Goal: Task Accomplishment & Management: Complete application form

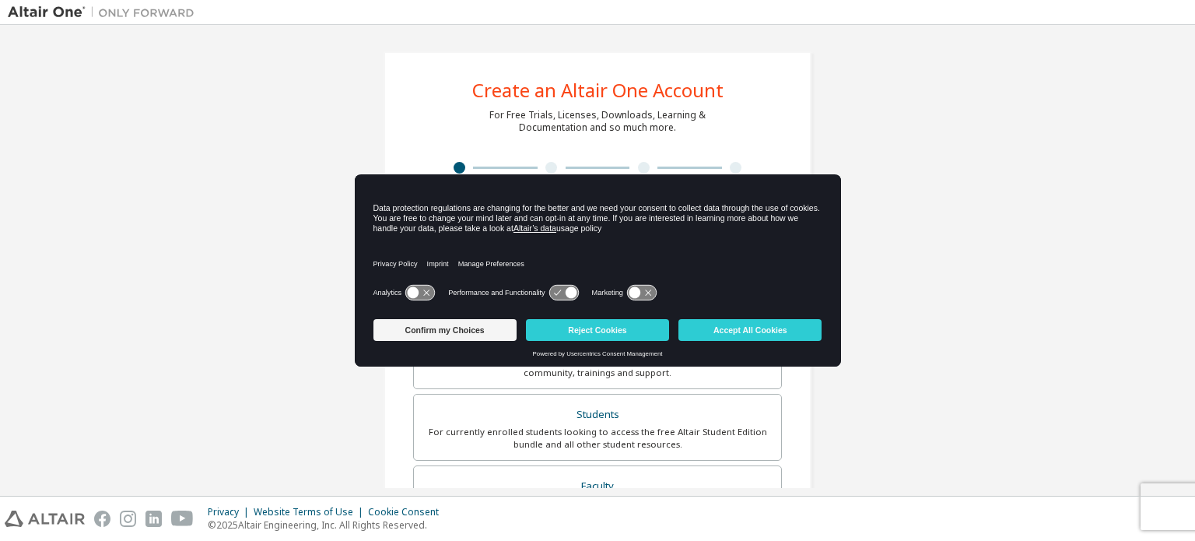
click at [650, 285] on icon at bounding box center [641, 292] width 29 height 15
click at [650, 289] on icon at bounding box center [649, 293] width 12 height 12
click at [569, 295] on icon at bounding box center [571, 293] width 12 height 12
click at [568, 292] on icon at bounding box center [571, 293] width 12 height 12
click at [712, 336] on button "Accept All Cookies" at bounding box center [749, 330] width 143 height 22
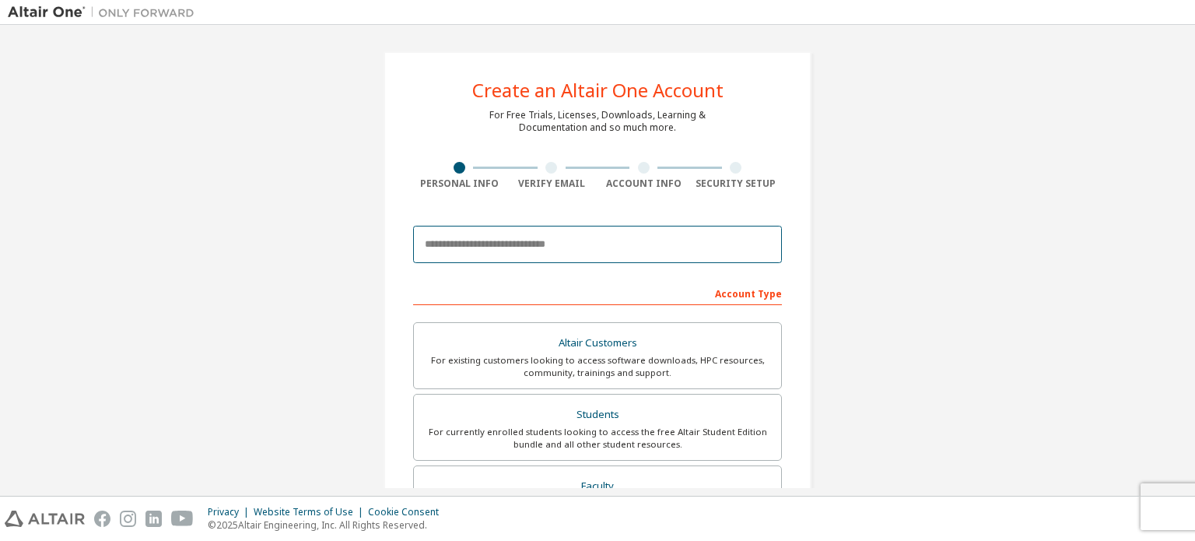
click at [495, 249] on input "email" at bounding box center [597, 244] width 369 height 37
type input "**********"
type input "*******"
type input "*********"
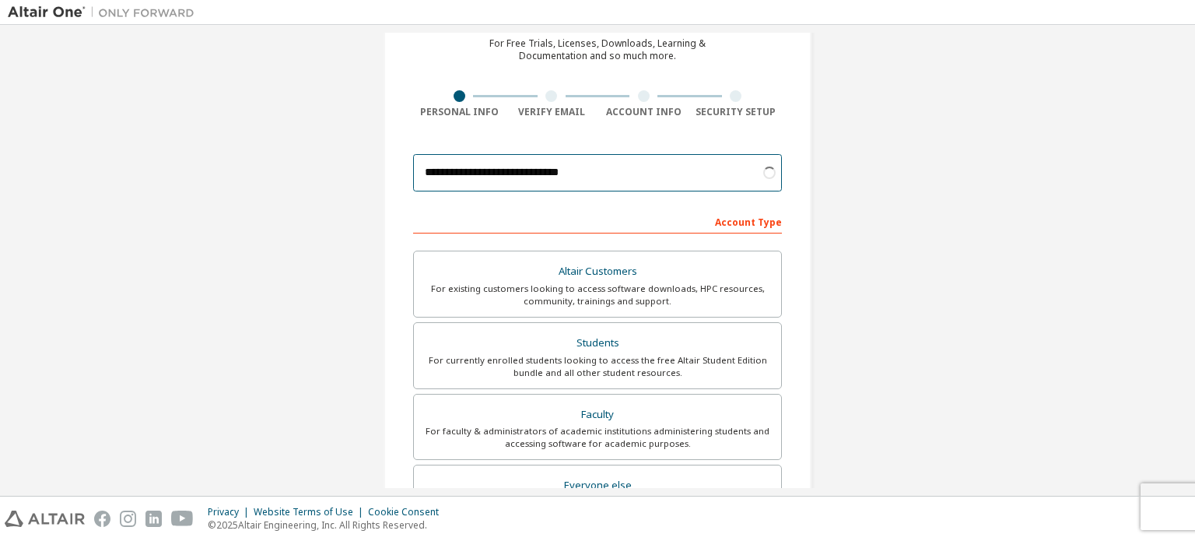
scroll to position [72, 0]
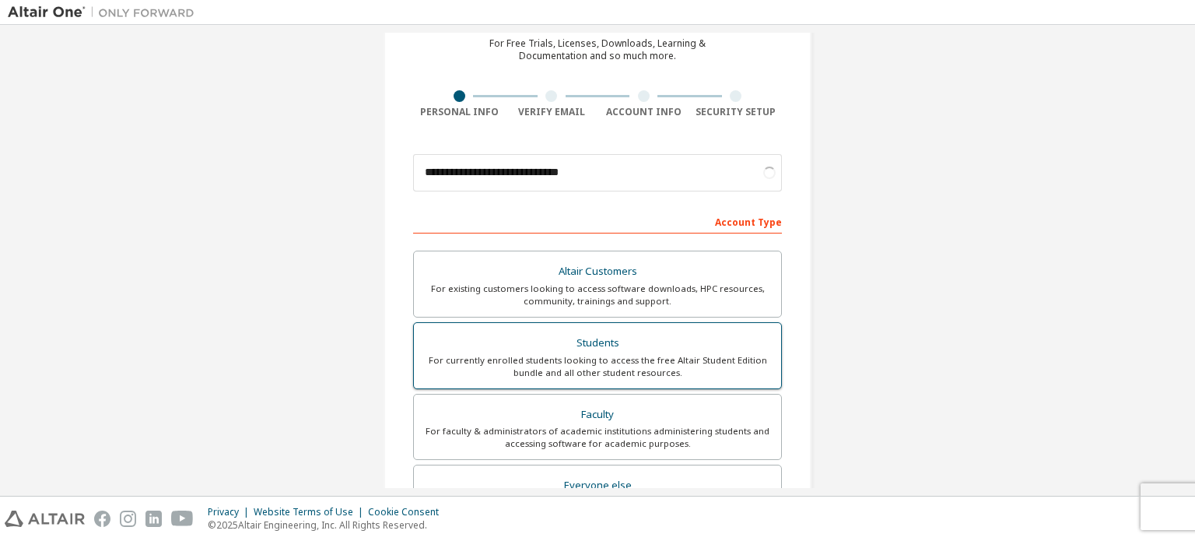
click at [586, 343] on div "Students" at bounding box center [597, 343] width 348 height 22
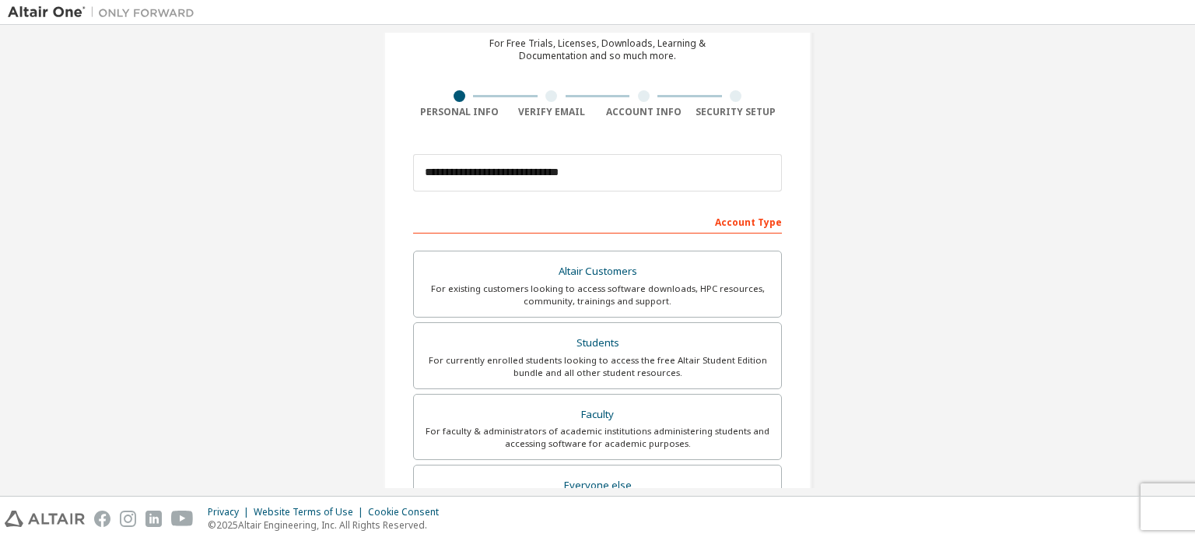
scroll to position [365, 0]
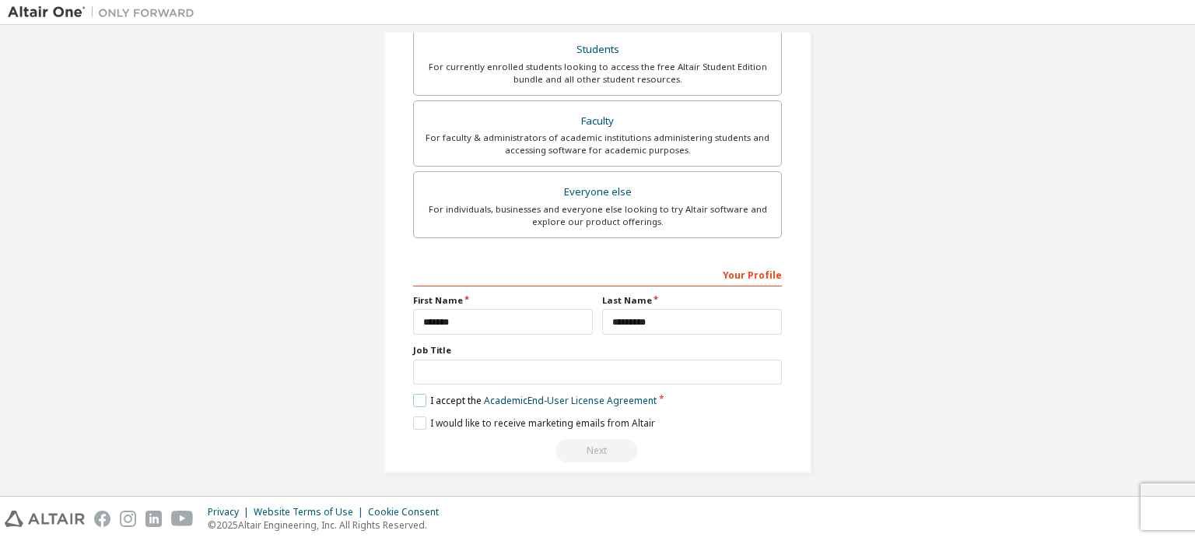
click at [413, 401] on label "I accept the Academic End-User License Agreement" at bounding box center [534, 400] width 243 height 13
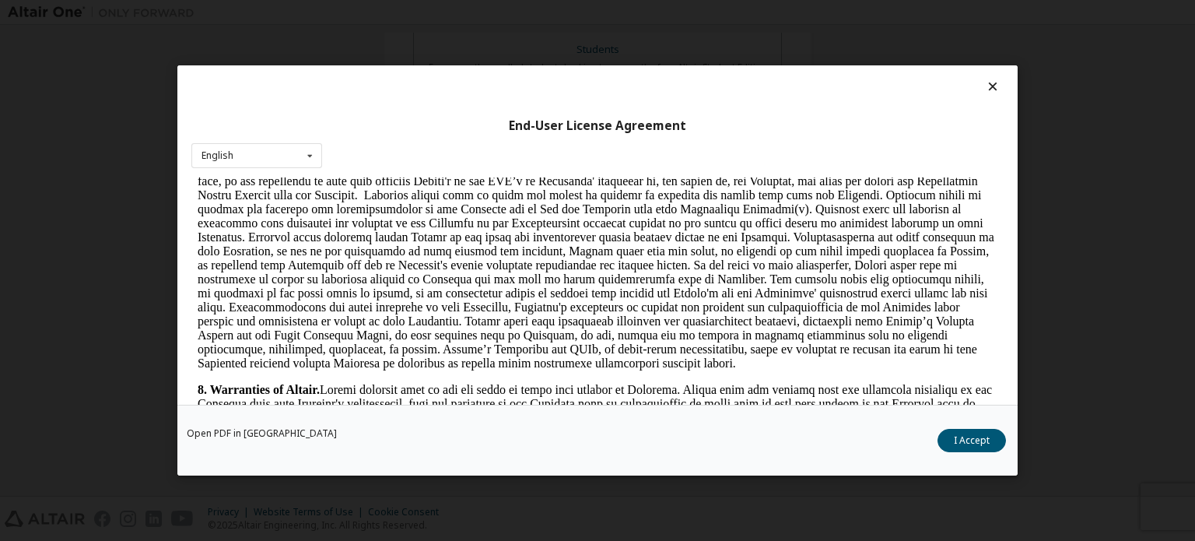
scroll to position [1588, 0]
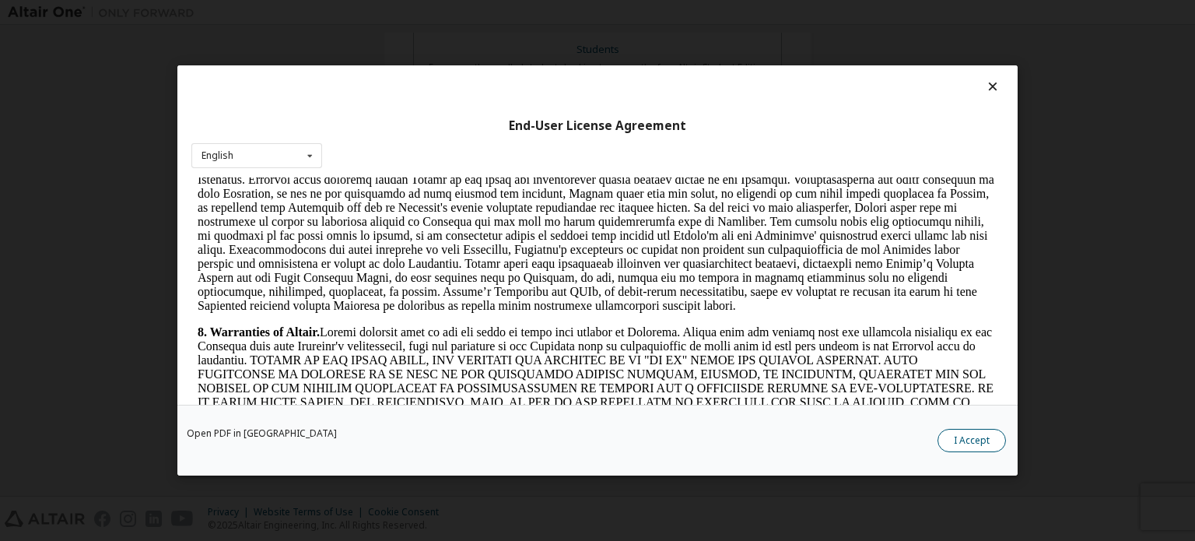
click at [965, 447] on button "I Accept" at bounding box center [971, 440] width 68 height 23
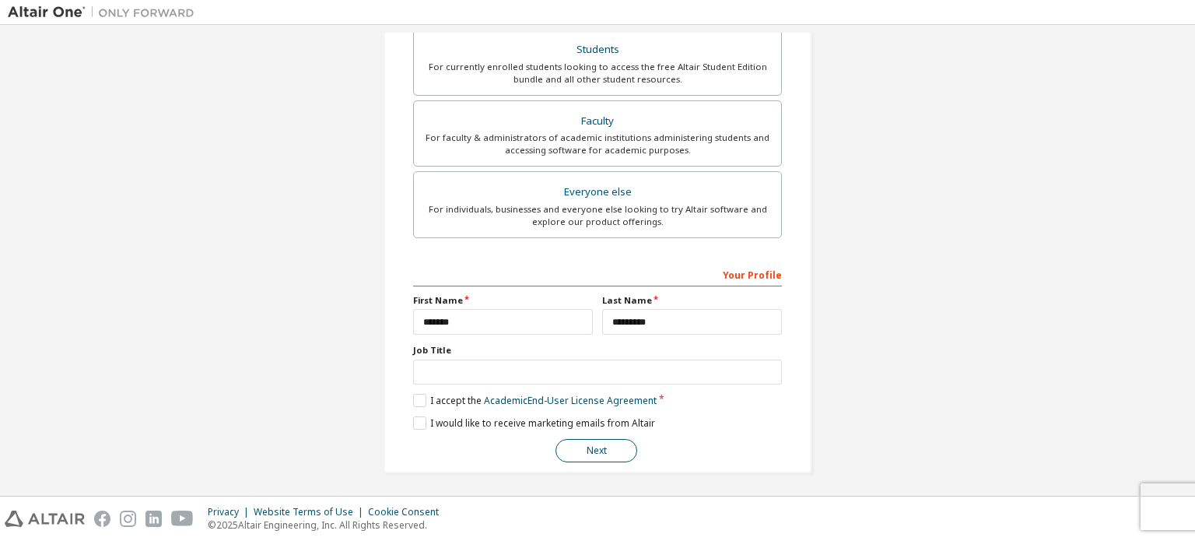
click at [602, 444] on button "Next" at bounding box center [596, 450] width 82 height 23
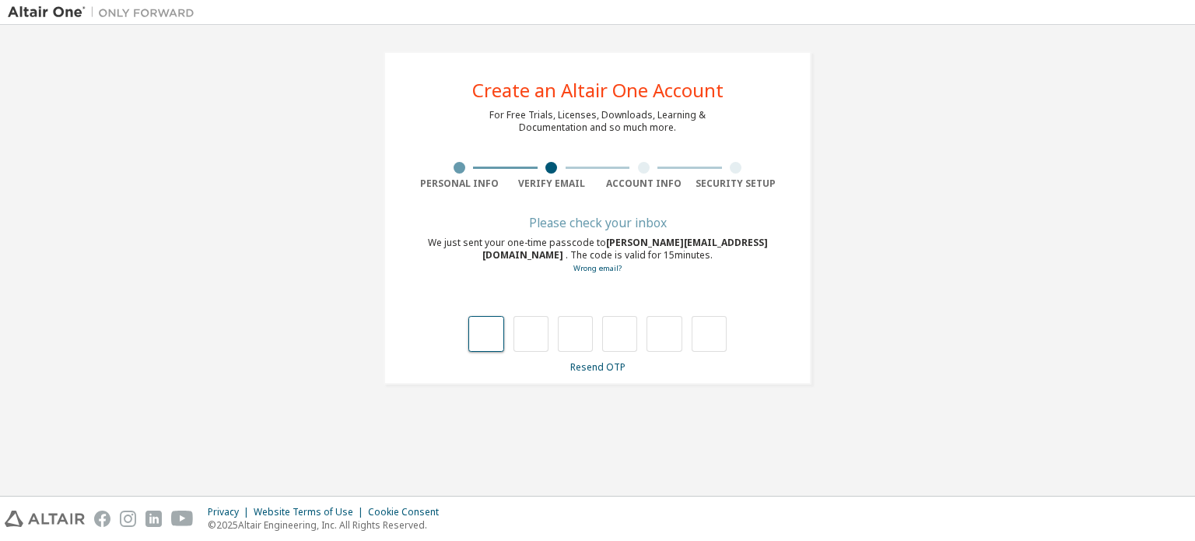
type input "*"
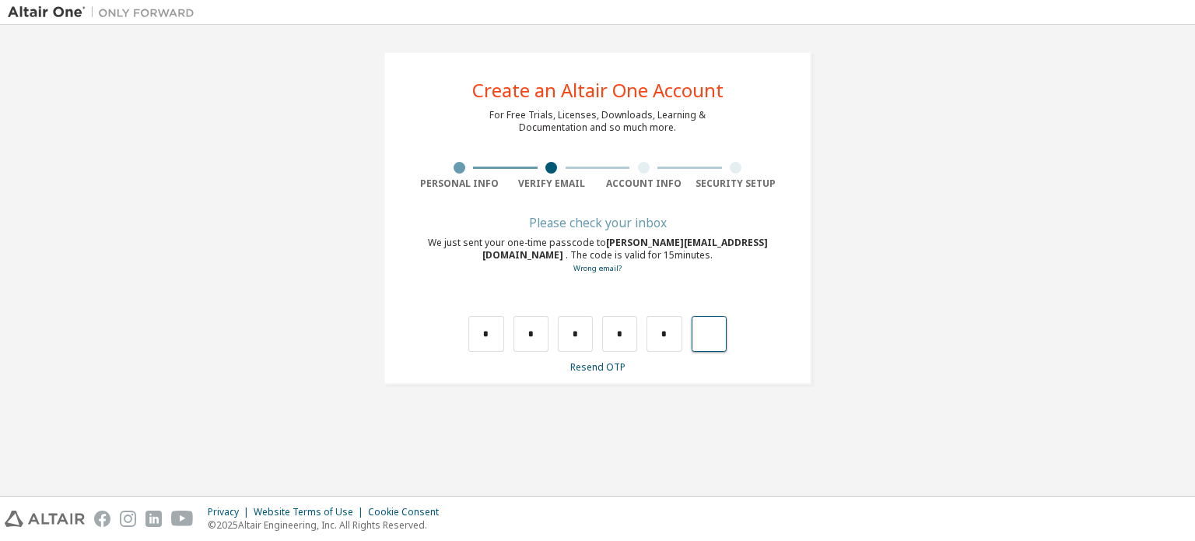
type input "*"
